Goal: Information Seeking & Learning: Learn about a topic

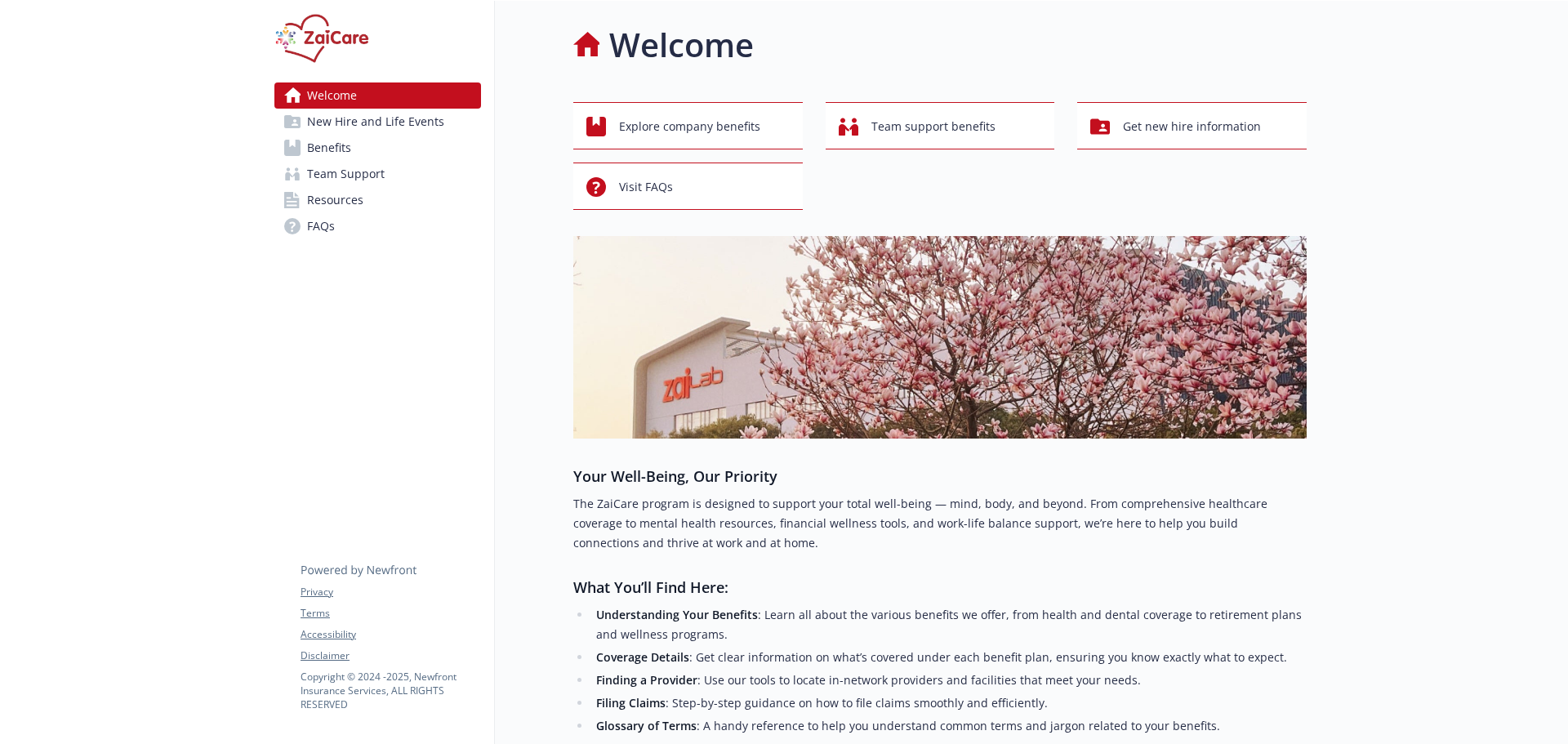
click at [331, 153] on span "Benefits" at bounding box center [329, 147] width 44 height 26
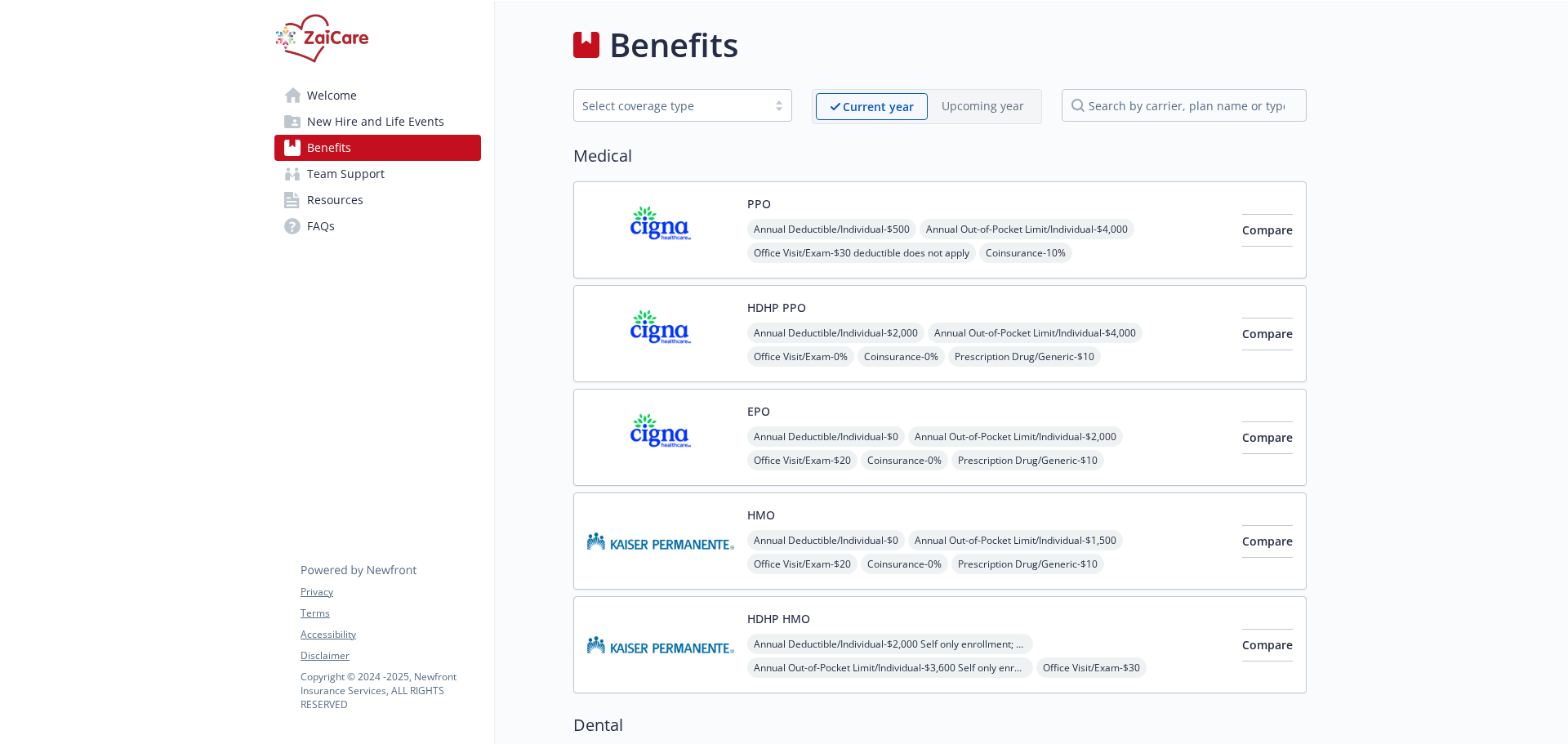
click at [338, 32] on img at bounding box center [322, 39] width 95 height 49
